Goal: Transaction & Acquisition: Purchase product/service

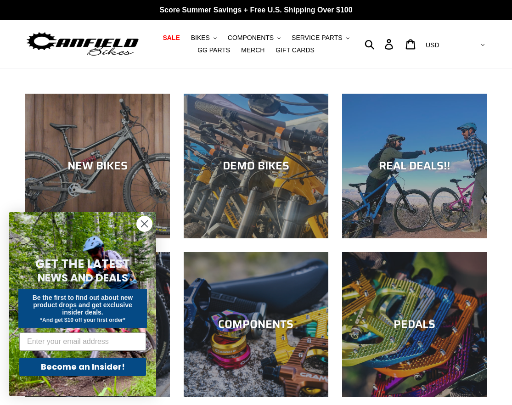
click at [142, 222] on circle "Close dialog" at bounding box center [144, 223] width 15 height 15
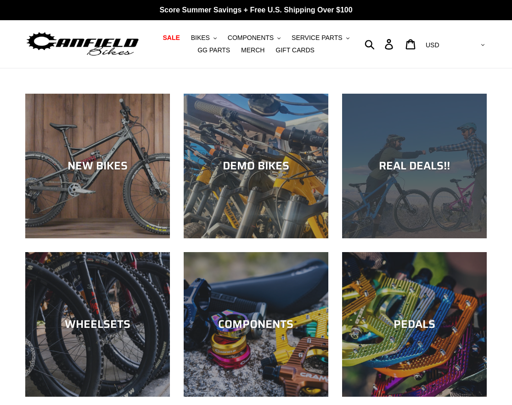
click at [401, 172] on div "REAL DEALS!!" at bounding box center [414, 165] width 145 height 13
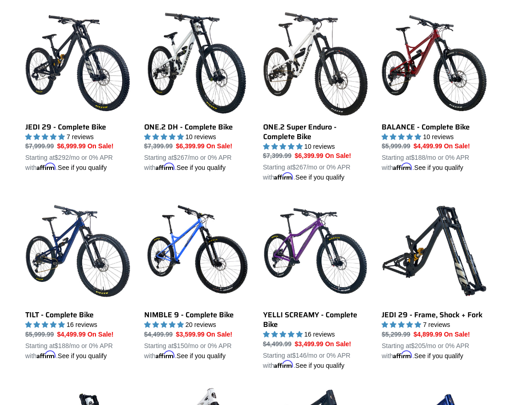
scroll to position [598, 0]
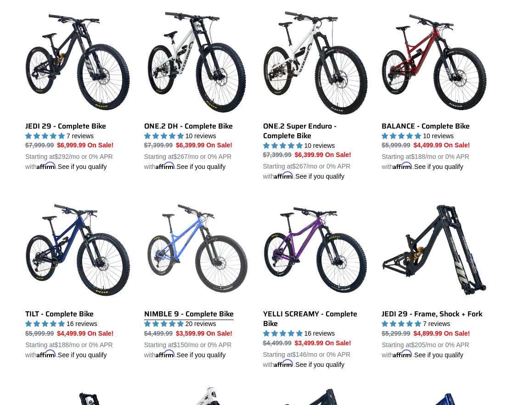
click at [193, 263] on link "NIMBLE 9 - Complete Bike" at bounding box center [196, 278] width 105 height 162
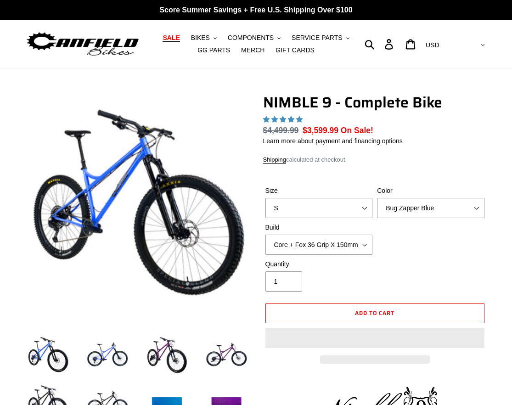
select select "highest-rating"
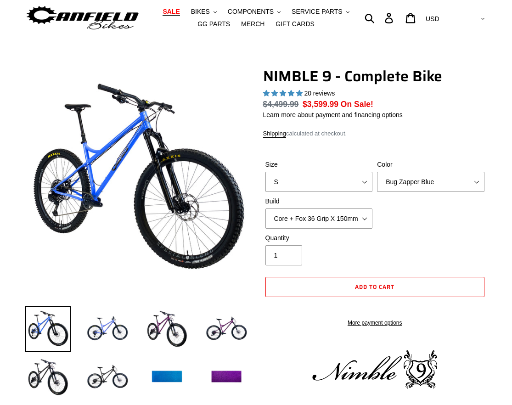
scroll to position [30, 0]
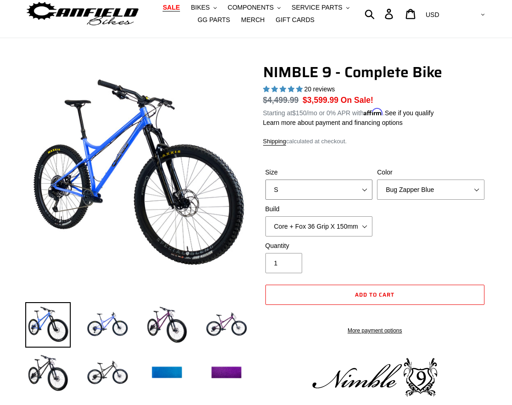
click at [326, 191] on select "S M L XL" at bounding box center [318, 190] width 107 height 20
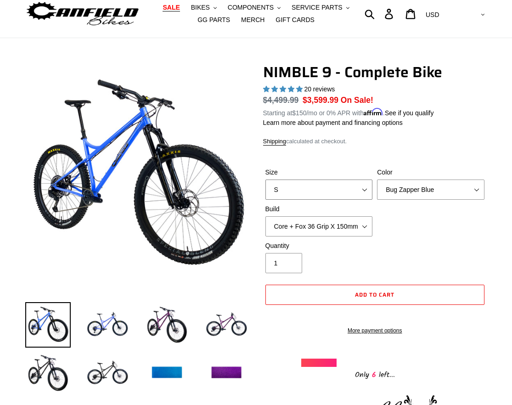
select select "M"
click at [265, 180] on select "S M L XL" at bounding box center [318, 190] width 107 height 20
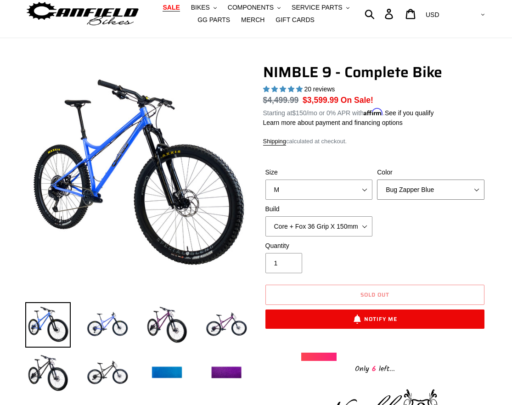
click at [408, 187] on select "Bug Zapper Blue Purple Haze - Sold Out Galaxy Black" at bounding box center [430, 190] width 107 height 20
click at [377, 180] on select "Bug Zapper Blue Purple Haze - Sold Out Galaxy Black" at bounding box center [430, 190] width 107 height 20
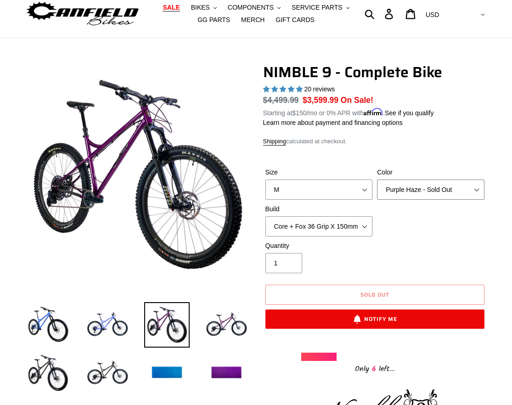
click at [422, 187] on select "Bug Zapper Blue Purple Haze - Sold Out Galaxy Black" at bounding box center [430, 190] width 107 height 20
select select "Galaxy Black"
click at [377, 180] on select "Bug Zapper Blue Purple Haze - Sold Out Galaxy Black" at bounding box center [430, 190] width 107 height 20
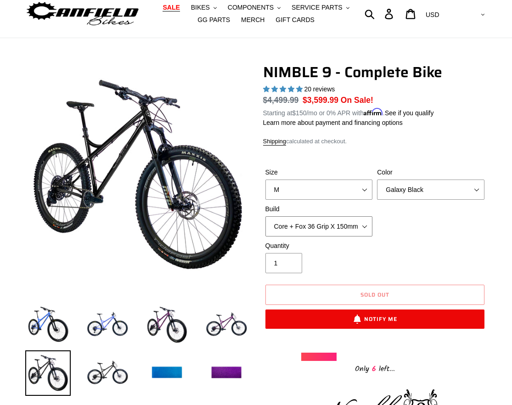
click at [332, 221] on select "Core + Fox 36 Grip X 150mm Pro + Fox 36 Grip X 150mm Core + RockShox Lyrik Ulti…" at bounding box center [318, 226] width 107 height 20
click at [265, 216] on select "Core + Fox 36 Grip X 150mm Pro + Fox 36 Grip X 150mm Core + RockShox Lyrik Ulti…" at bounding box center [318, 226] width 107 height 20
click at [356, 225] on select "Core + Fox 36 Grip X 150mm Pro + Fox 36 Grip X 150mm Core + RockShox Lyrik Ulti…" at bounding box center [318, 226] width 107 height 20
click at [265, 216] on select "Core + Fox 36 Grip X 150mm Pro + Fox 36 Grip X 150mm Core + RockShox Lyrik Ulti…" at bounding box center [318, 226] width 107 height 20
click at [350, 226] on select "Core + Fox 36 Grip X 150mm Pro + Fox 36 Grip X 150mm Core + RockShox Lyrik Ulti…" at bounding box center [318, 226] width 107 height 20
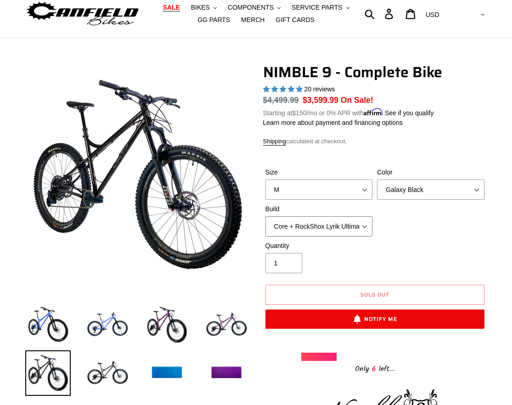
click at [351, 227] on select "Core + Fox 36 Grip X 150mm Pro + Fox 36 Grip X 150mm Core + RockShox Lyrik Ulti…" at bounding box center [318, 226] width 107 height 20
select select "Pro + RockShox Lyrik Ultimate 150mm"
click at [265, 216] on select "Core + Fox 36 Grip X 150mm Pro + Fox 36 Grip X 150mm Core + RockShox Lyrik Ulti…" at bounding box center [318, 226] width 107 height 20
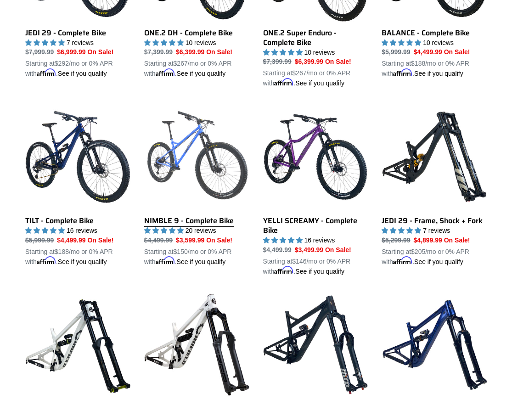
scroll to position [677, 0]
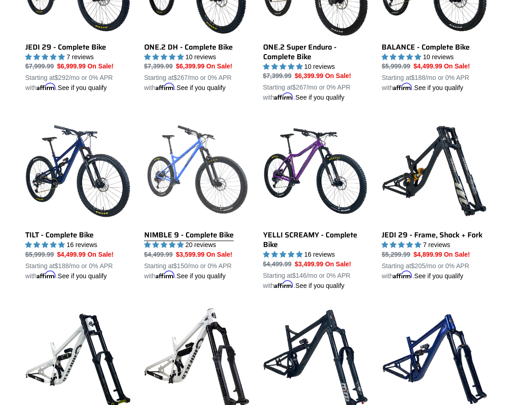
click at [210, 148] on link "NIMBLE 9 - Complete Bike" at bounding box center [196, 199] width 105 height 162
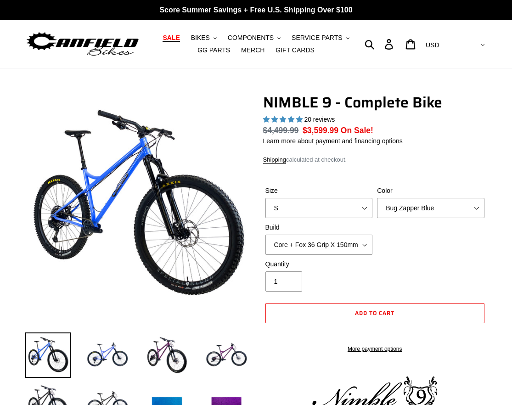
select select "highest-rating"
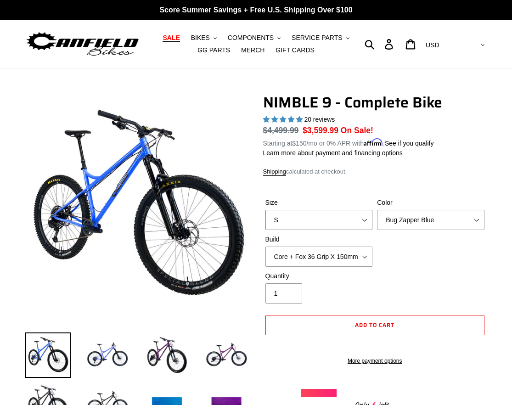
click at [332, 218] on select "S M L XL" at bounding box center [318, 220] width 107 height 20
select select "M"
click at [265, 210] on select "S M L XL" at bounding box center [318, 220] width 107 height 20
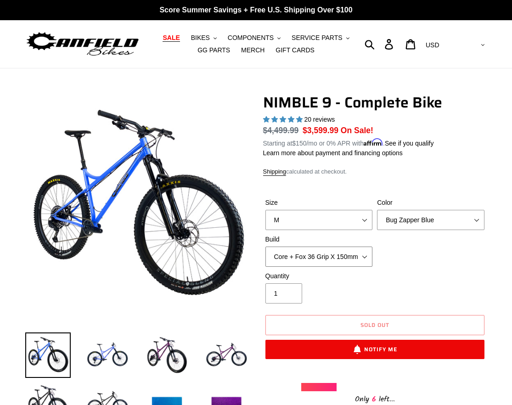
click at [336, 252] on select "Core + Fox 36 Grip X 150mm Pro + Fox 36 Grip X 150mm Core + RockShox Lyrik Ulti…" at bounding box center [318, 257] width 107 height 20
click at [265, 247] on select "Core + Fox 36 Grip X 150mm Pro + Fox 36 Grip X 150mm Core + RockShox Lyrik Ulti…" at bounding box center [318, 257] width 107 height 20
click at [331, 252] on select "Core + Fox 36 Grip X 150mm Pro + Fox 36 Grip X 150mm Core + RockShox Lyrik Ulti…" at bounding box center [318, 257] width 107 height 20
click at [265, 247] on select "Core + Fox 36 Grip X 150mm Pro + Fox 36 Grip X 150mm Core + RockShox Lyrik Ulti…" at bounding box center [318, 257] width 107 height 20
click at [328, 257] on select "Core + Fox 36 Grip X 150mm Pro + Fox 36 Grip X 150mm Core + RockShox Lyrik Ulti…" at bounding box center [318, 257] width 107 height 20
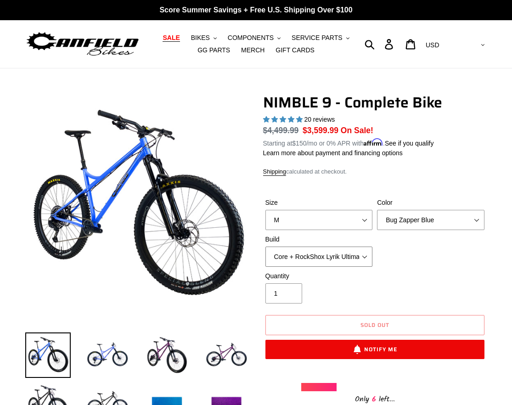
select select "Pro + RockShox Lyrik Ultimate 150mm"
click at [265, 247] on select "Core + Fox 36 Grip X 150mm Pro + Fox 36 Grip X 150mm Core + RockShox Lyrik Ulti…" at bounding box center [318, 257] width 107 height 20
click at [404, 215] on select "Bug Zapper Blue Purple Haze - Sold Out Galaxy Black" at bounding box center [430, 220] width 107 height 20
click at [377, 210] on select "Bug Zapper Blue Purple Haze - Sold Out Galaxy Black" at bounding box center [430, 220] width 107 height 20
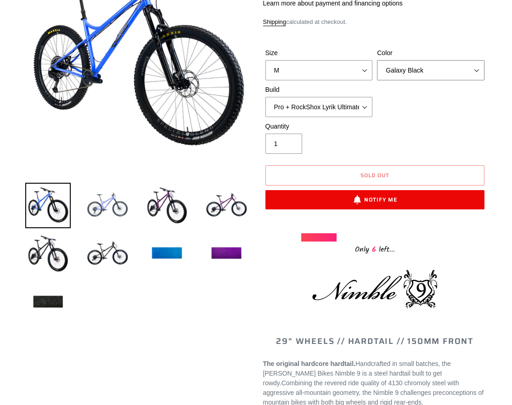
scroll to position [257, 0]
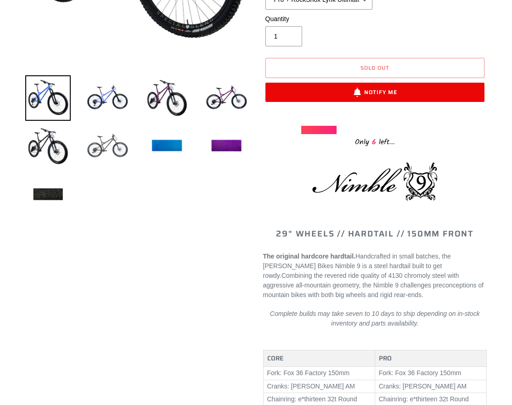
click at [111, 152] on img at bounding box center [106, 146] width 45 height 45
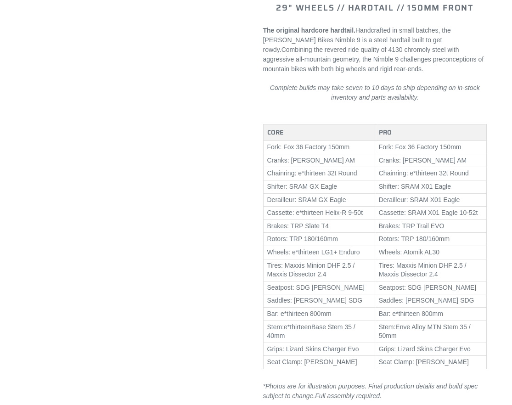
scroll to position [0, 0]
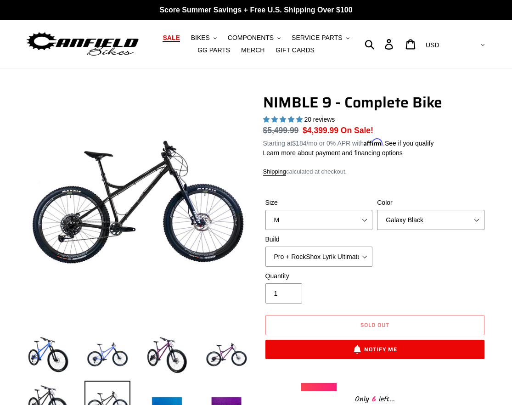
click at [411, 218] on select "Bug Zapper Blue Purple Haze - Sold Out Galaxy Black" at bounding box center [430, 220] width 107 height 20
select select "Purple Haze - Sold Out"
click at [377, 210] on select "Bug Zapper Blue Purple Haze - Sold Out Galaxy Black" at bounding box center [430, 220] width 107 height 20
